Goal: Task Accomplishment & Management: Use online tool/utility

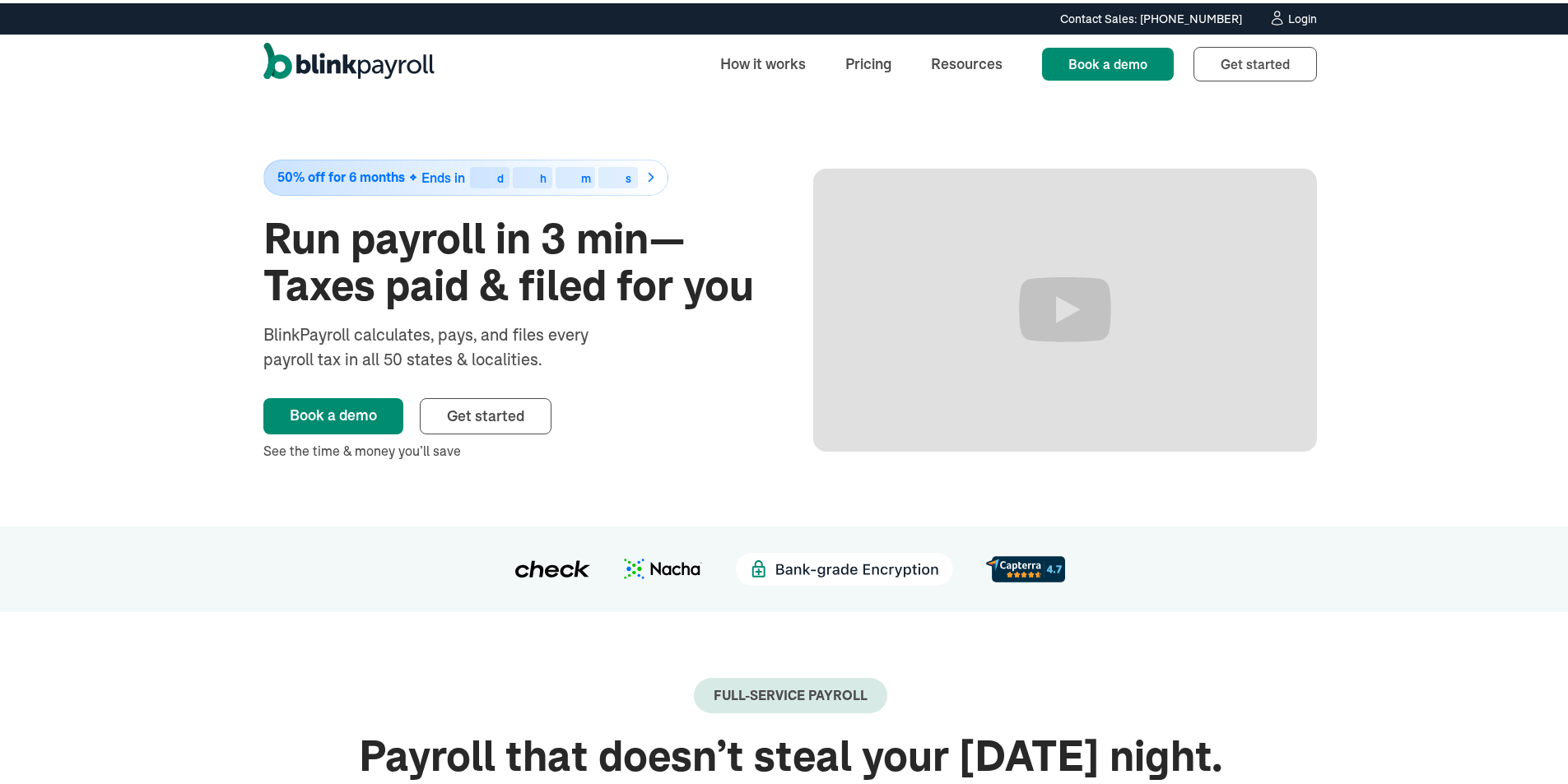
click at [1303, 21] on div "Login" at bounding box center [1302, 15] width 29 height 12
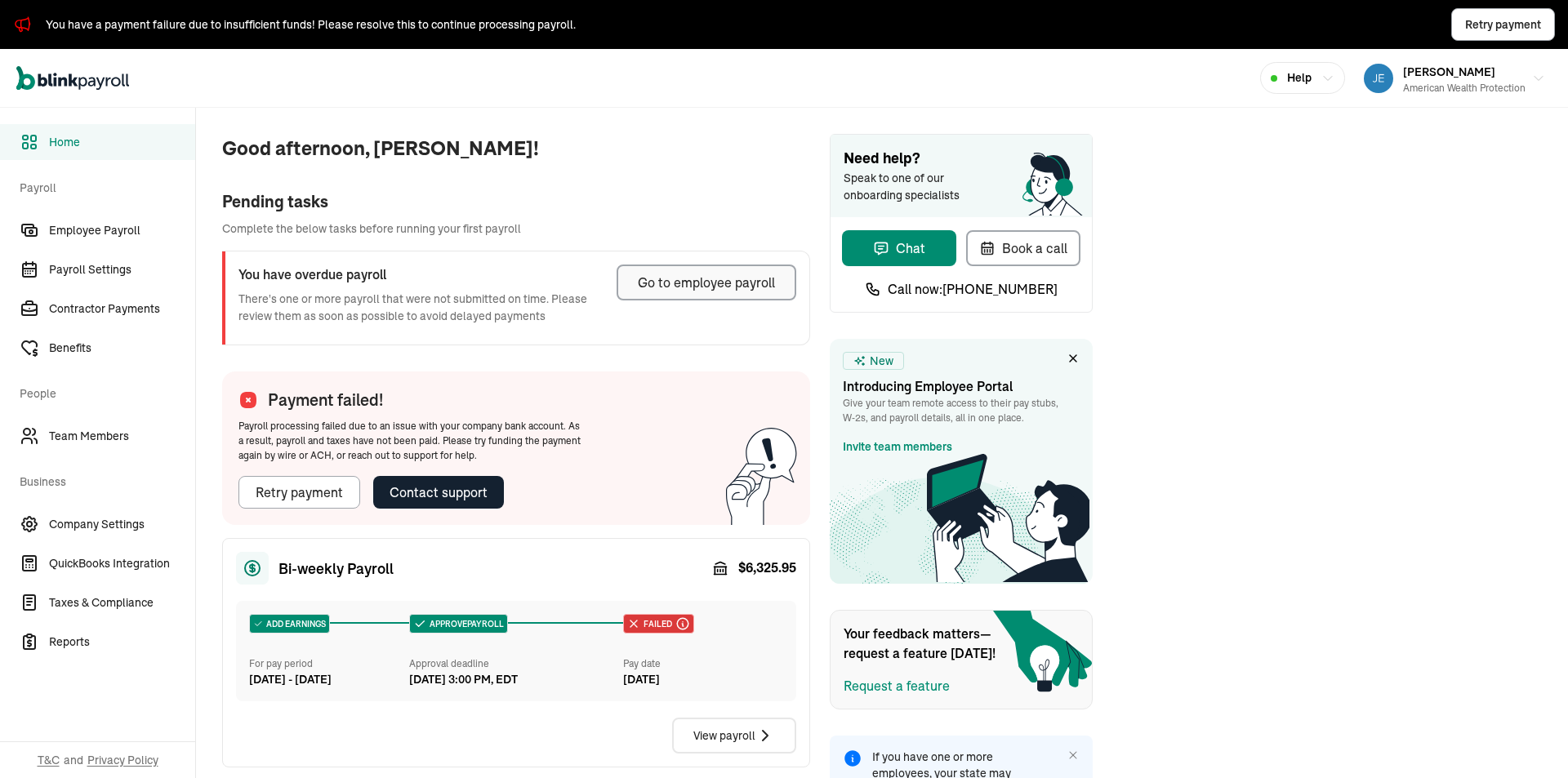
click at [721, 574] on icon at bounding box center [720, 569] width 16 height 16
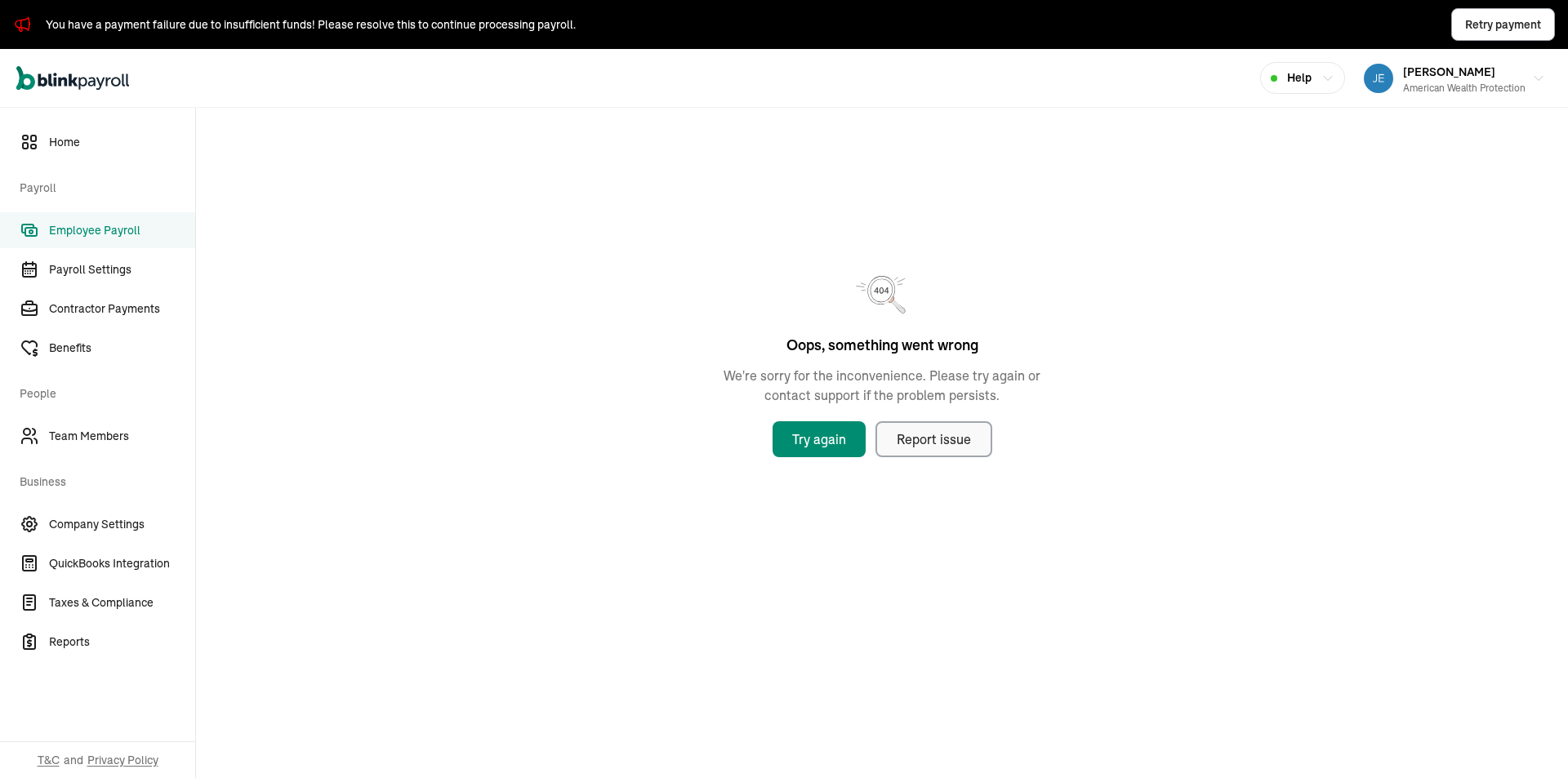
click at [927, 448] on div "Report issue" at bounding box center [934, 440] width 74 height 20
click at [42, 229] on link "Employee Payroll" at bounding box center [98, 230] width 195 height 36
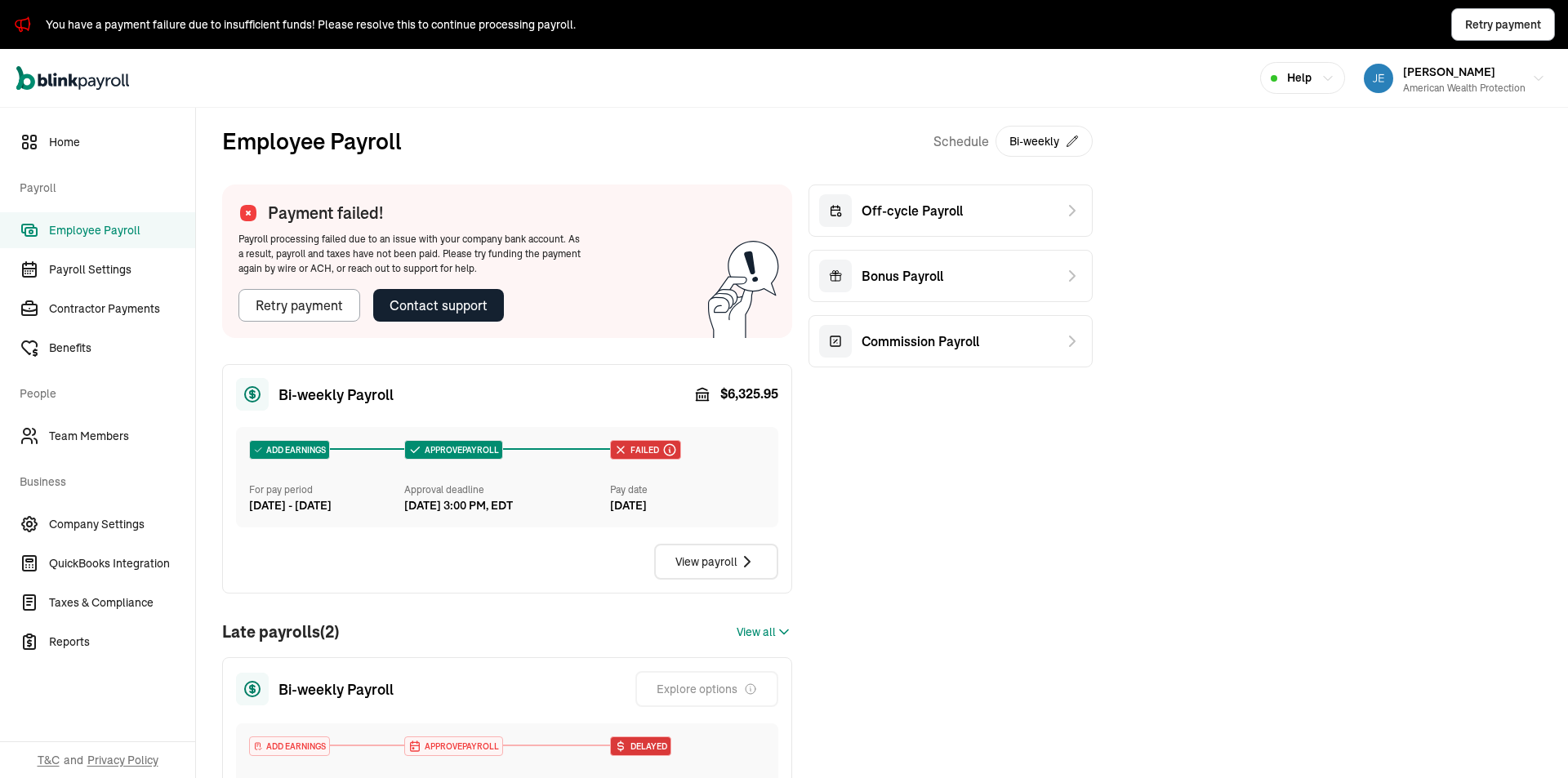
click at [327, 328] on div "Payment failed! Payroll processing failed due to an issue with your company ban…" at bounding box center [410, 261] width 376 height 153
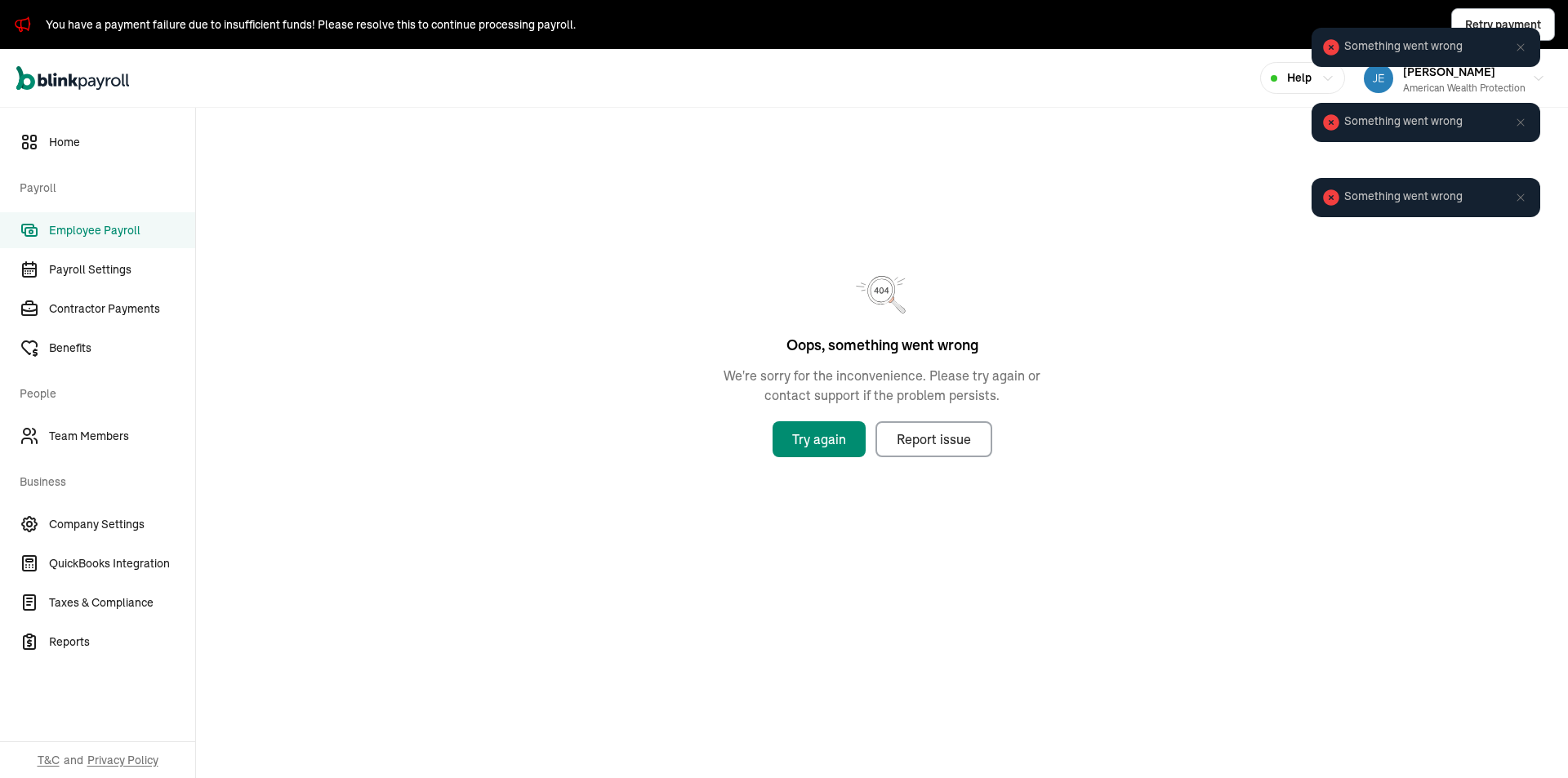
click at [1523, 47] on icon at bounding box center [1521, 47] width 13 height 13
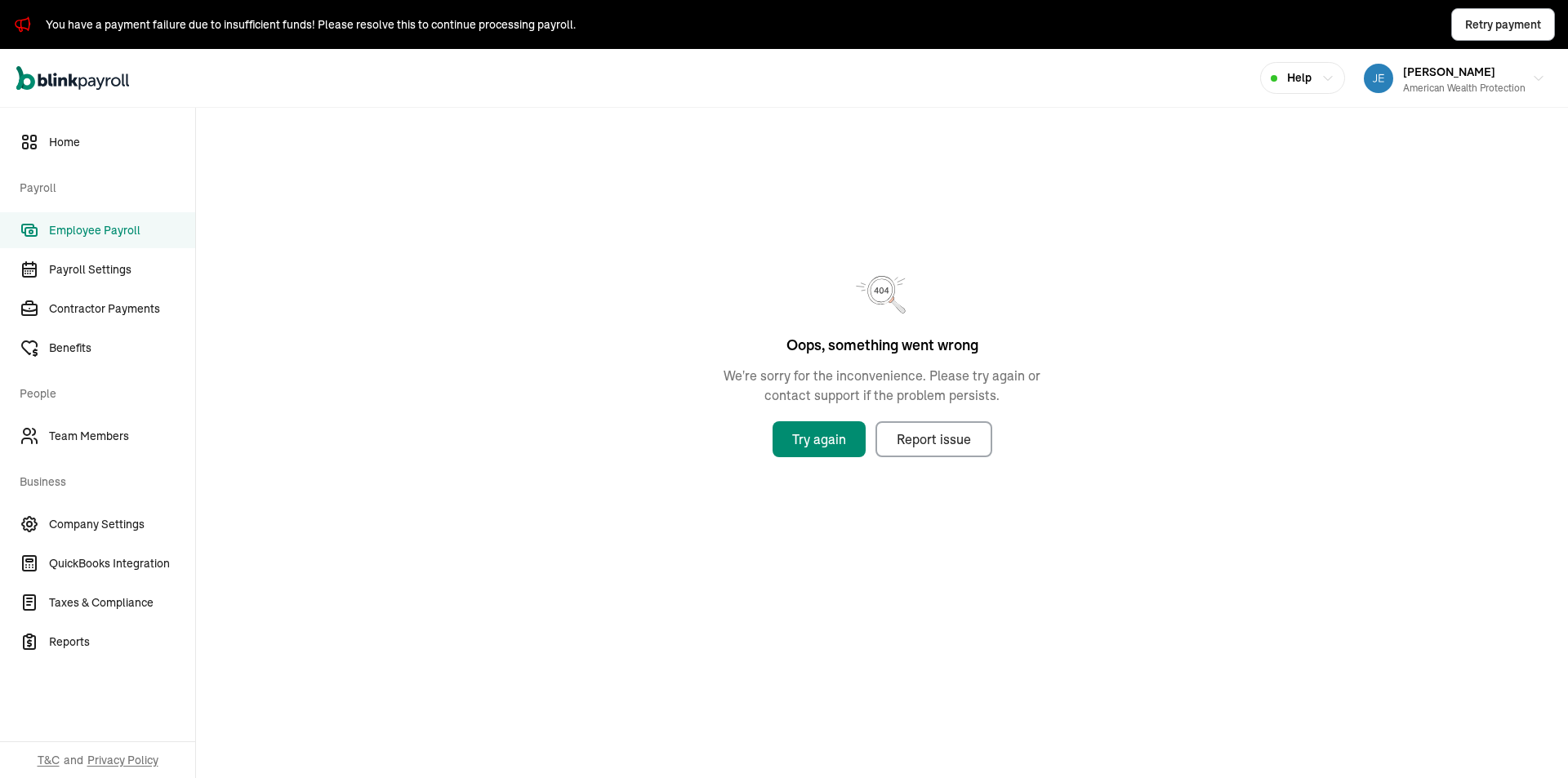
click at [1523, 47] on icon at bounding box center [1521, 47] width 17 height 0
click at [919, 598] on main "Oops, something went wrong We're sorry for the inconvenience. Please try again …" at bounding box center [882, 442] width 1372 height 671
click at [640, 95] on div "Open main menu Help Jenny Rivard American Wealth Protection" at bounding box center [784, 79] width 1568 height 59
click at [644, 159] on div "Oops, something went wrong We're sorry for the inconvenience. Please try again …" at bounding box center [882, 352] width 1372 height 490
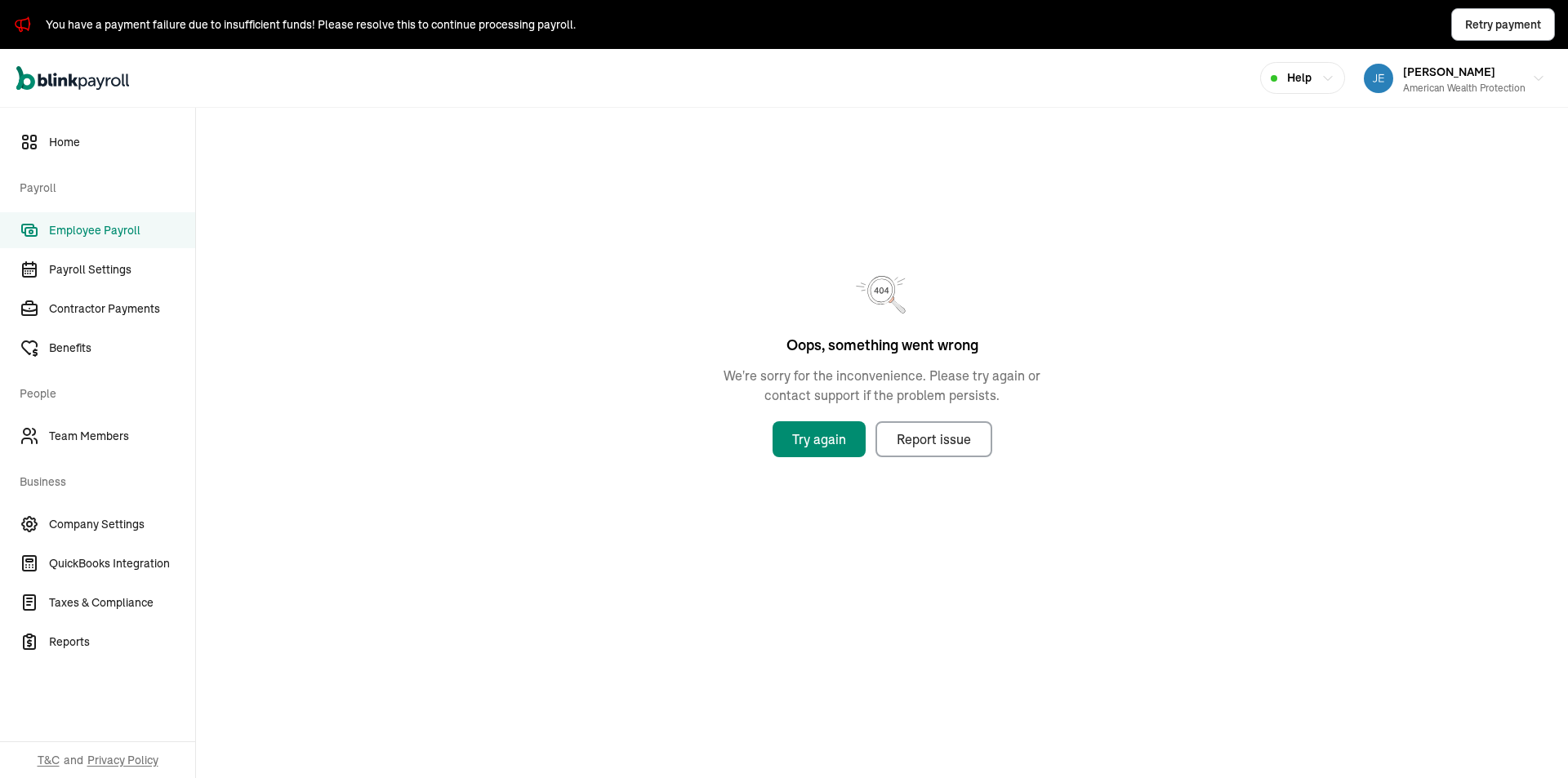
click at [1286, 90] on button "Help" at bounding box center [1302, 78] width 85 height 32
